Goal: Task Accomplishment & Management: Manage account settings

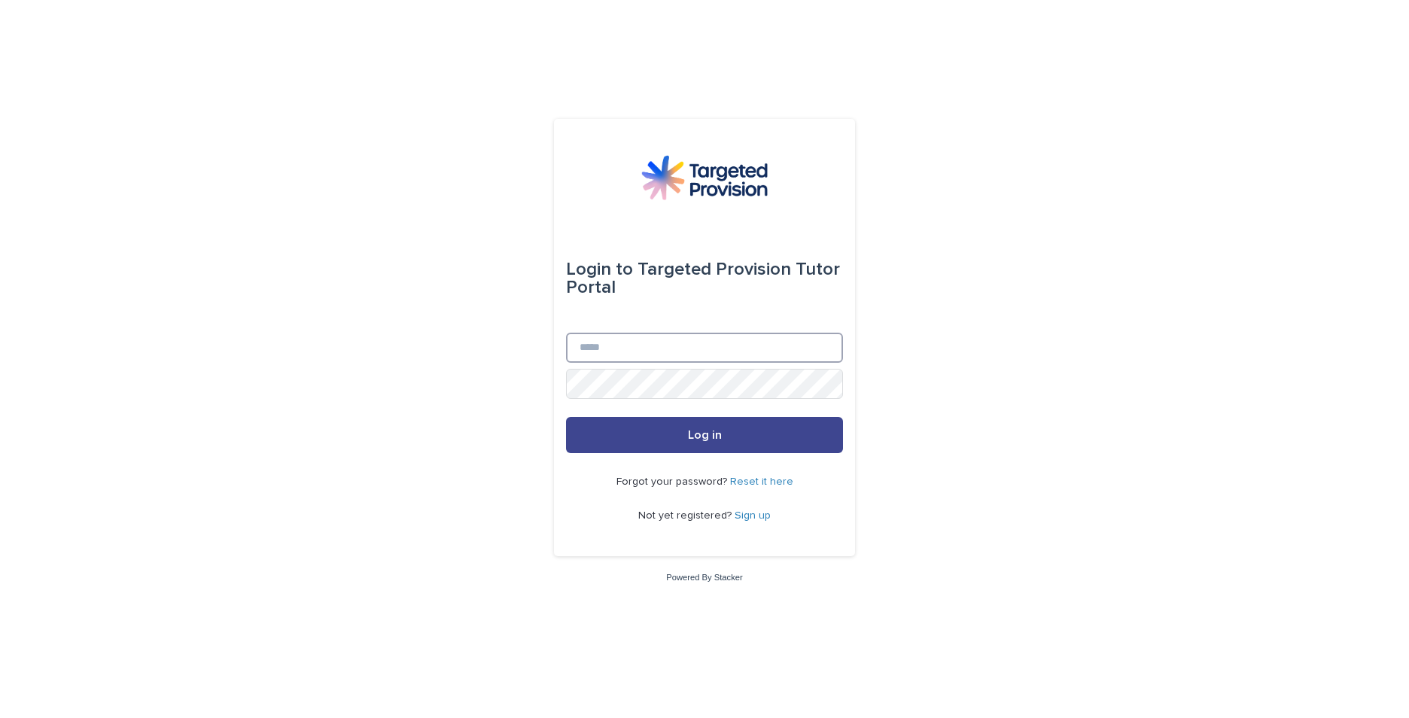
type input "**********"
click at [658, 437] on button "Log in" at bounding box center [704, 435] width 277 height 36
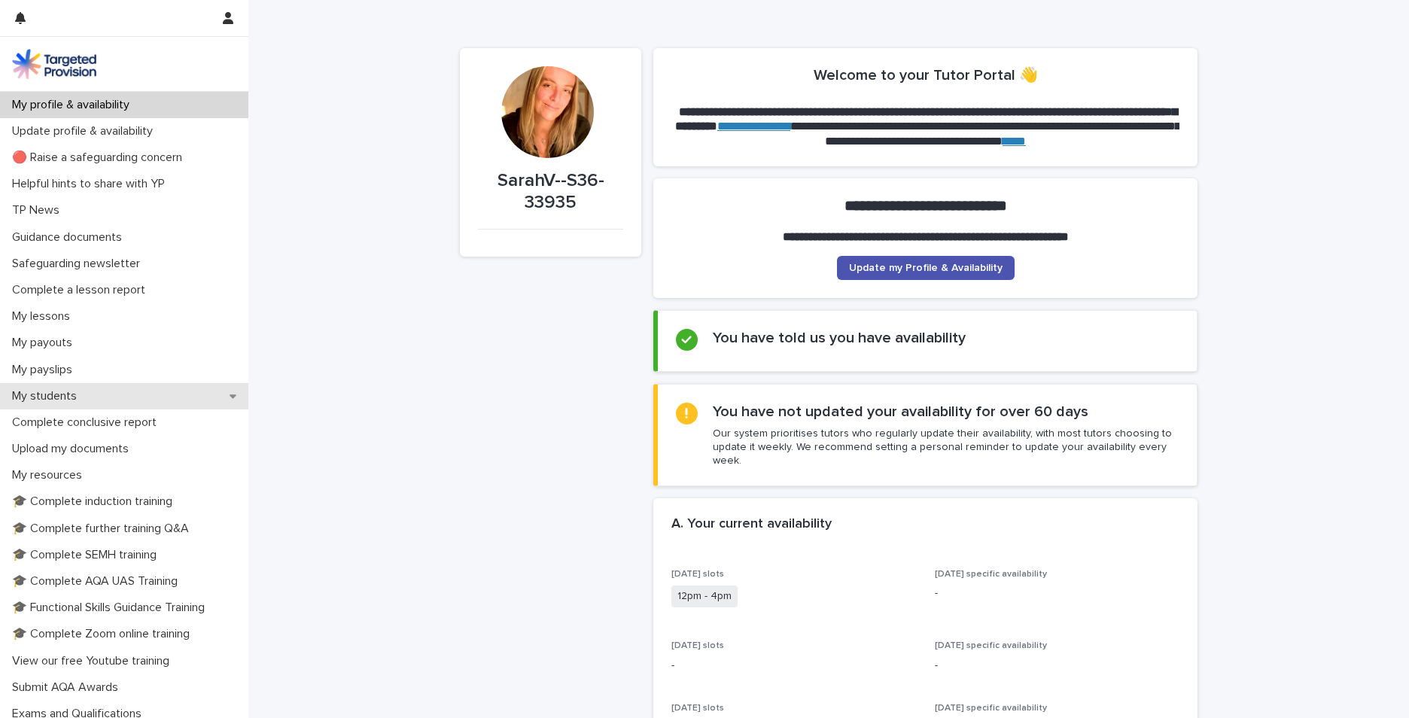
click at [64, 392] on p "My students" at bounding box center [47, 396] width 83 height 14
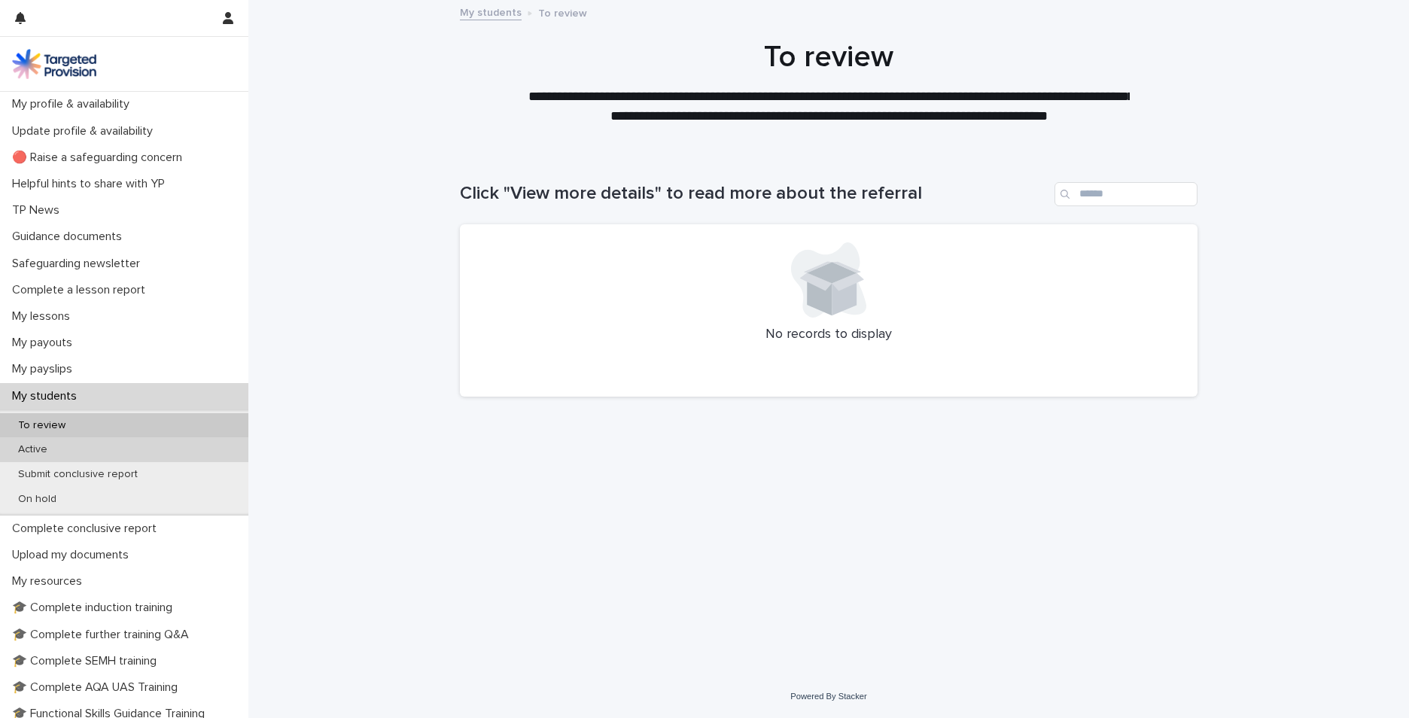
click at [59, 445] on div "Active" at bounding box center [124, 449] width 248 height 25
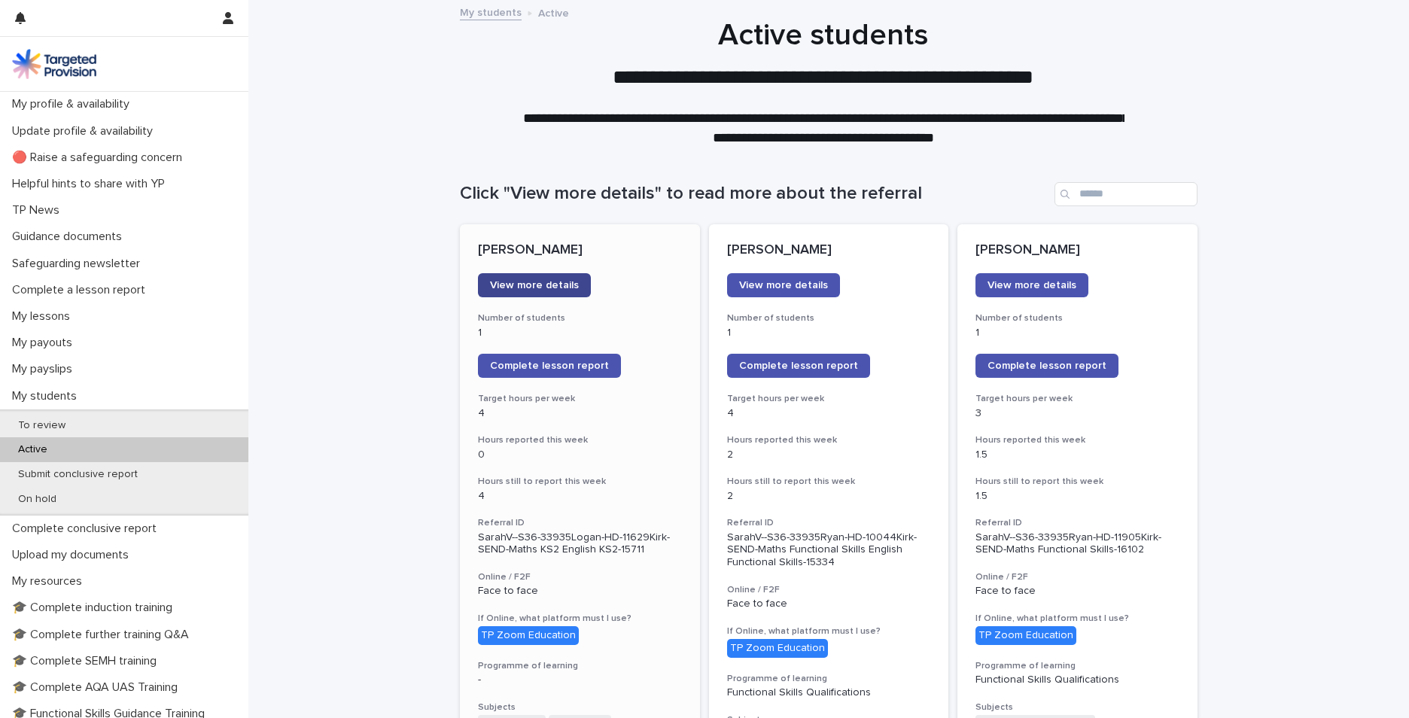
click at [540, 283] on span "View more details" at bounding box center [534, 285] width 89 height 11
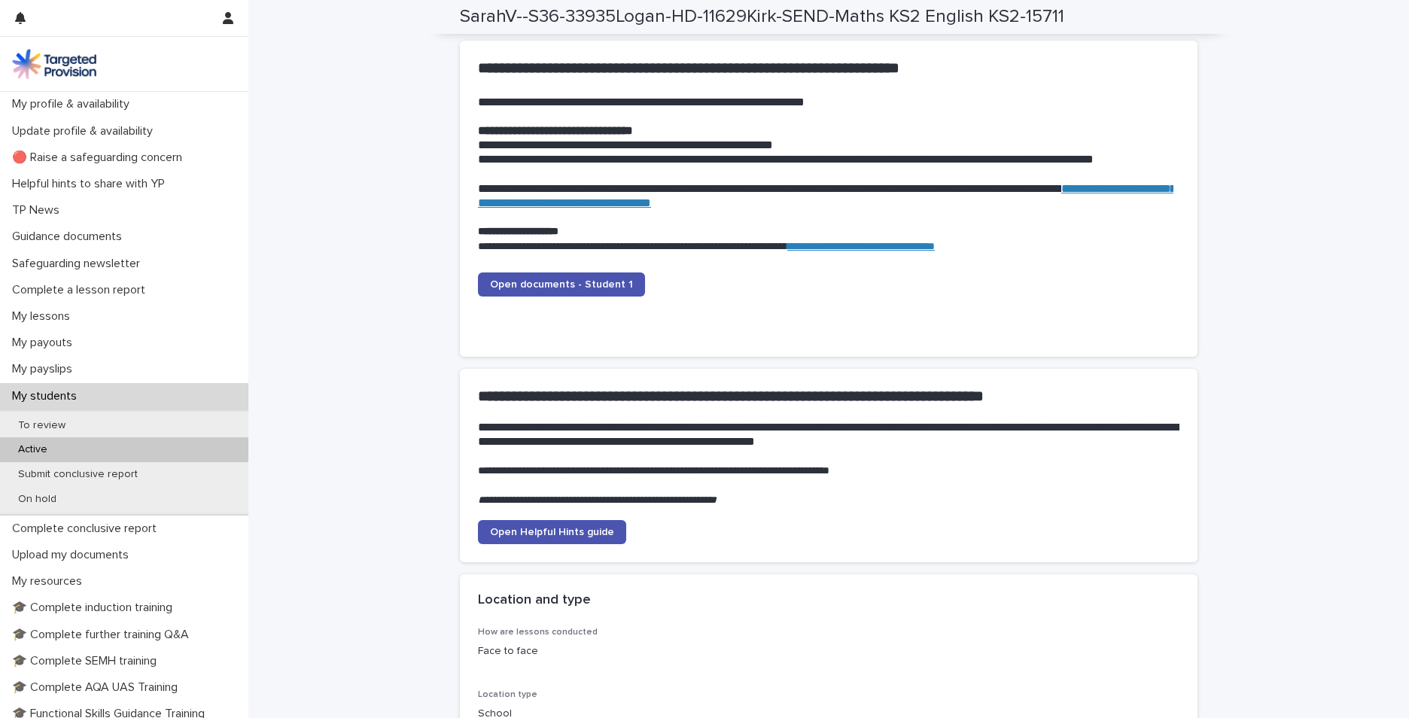
scroll to position [1581, 0]
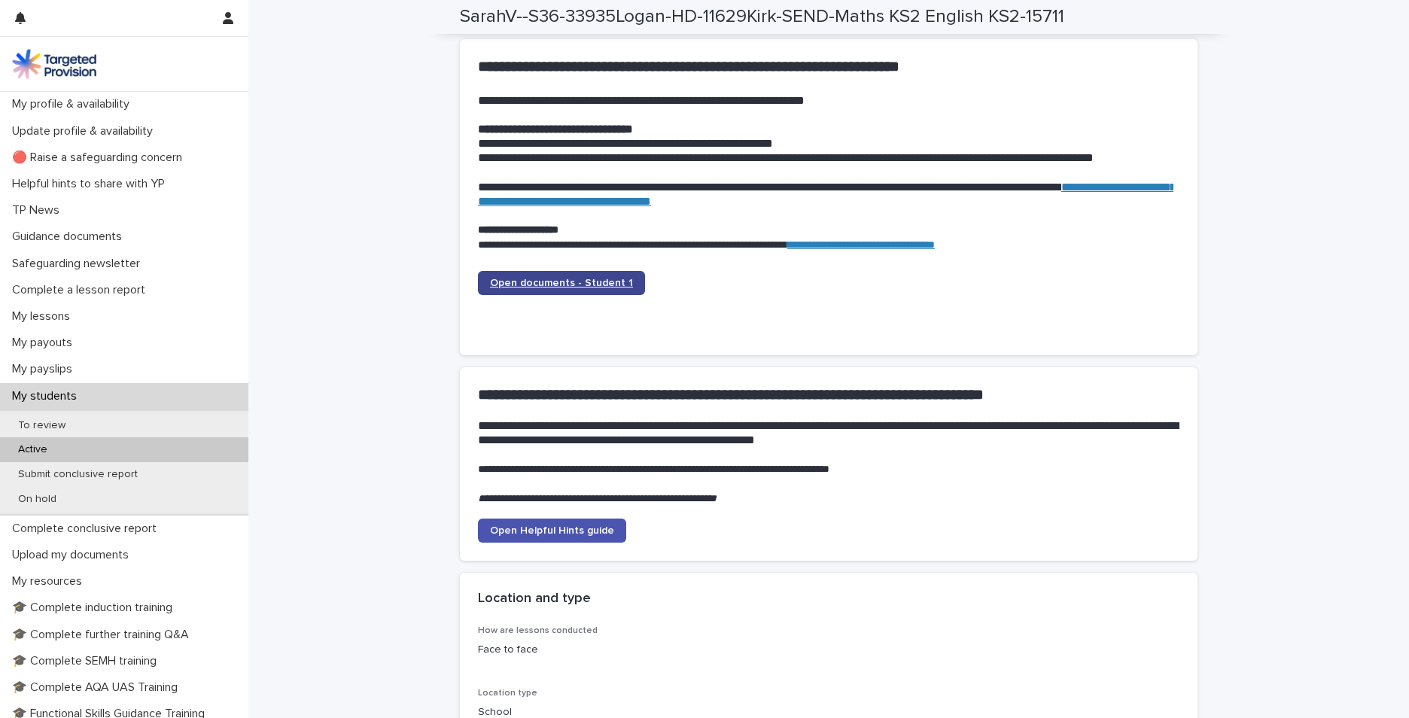
click at [523, 285] on span "Open documents - Student 1" at bounding box center [561, 283] width 143 height 11
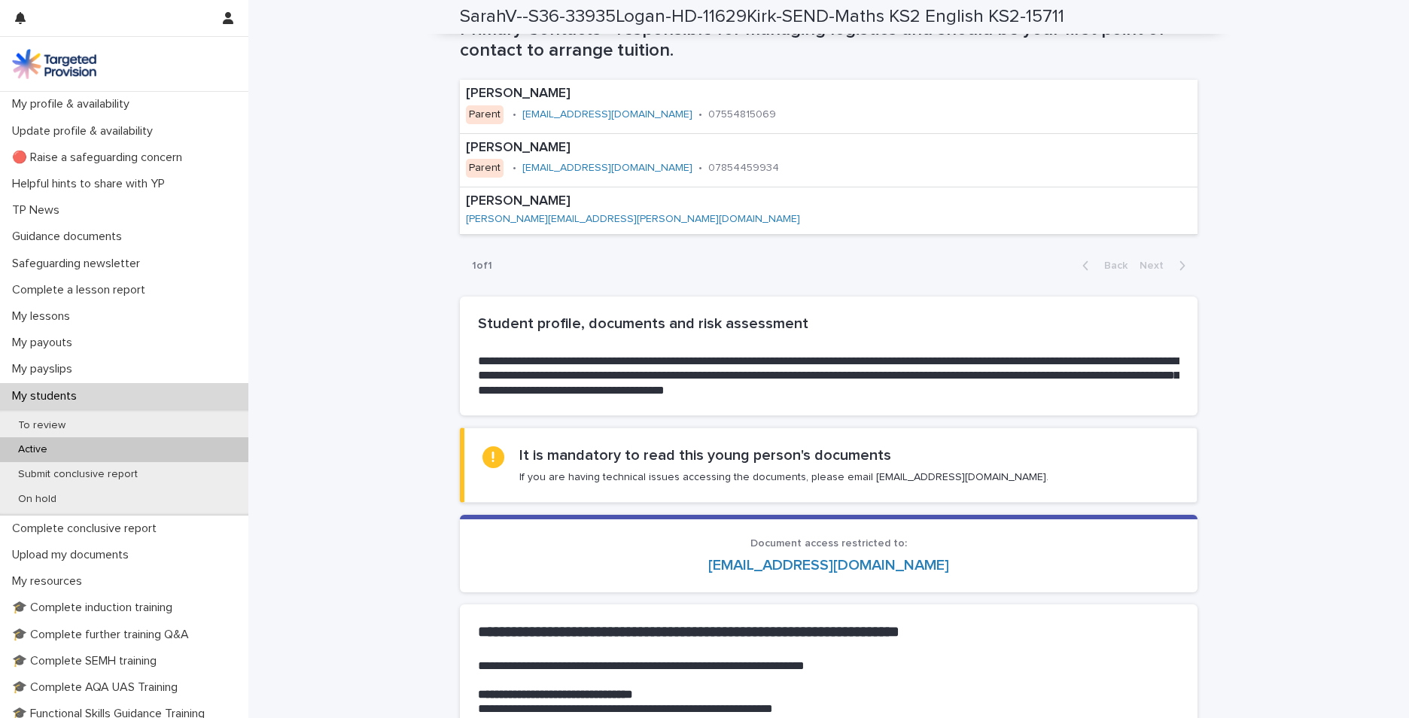
scroll to position [1054, 0]
